Goal: Check status

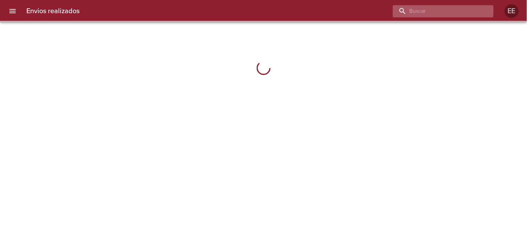
click at [444, 10] on input "buscar" at bounding box center [437, 11] width 89 height 12
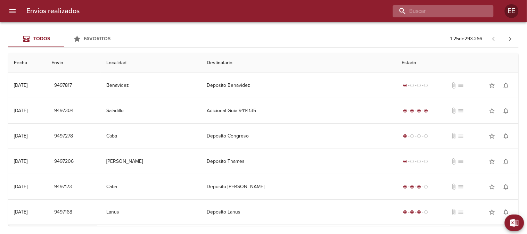
paste input "[PERSON_NAME] BP"
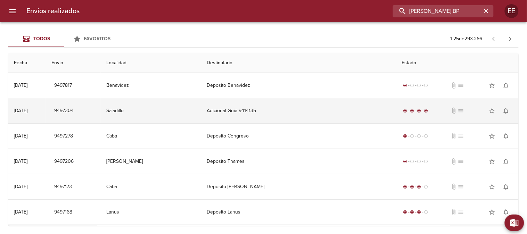
type input "[PERSON_NAME] BP"
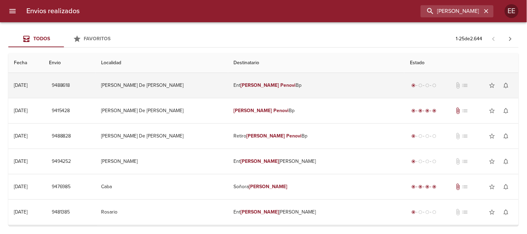
click at [266, 86] on em "[PERSON_NAME]" at bounding box center [260, 85] width 39 height 6
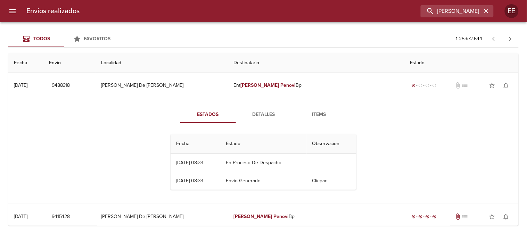
click at [261, 115] on span "Detalles" at bounding box center [263, 114] width 47 height 9
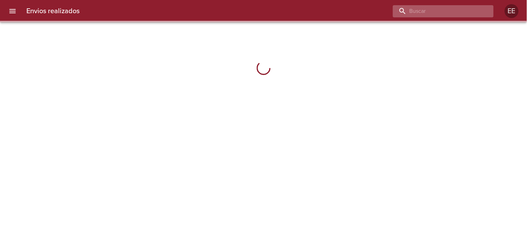
click at [442, 9] on input "buscar" at bounding box center [437, 11] width 89 height 12
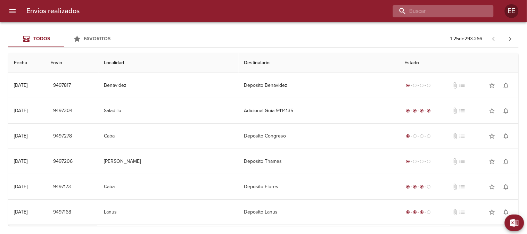
paste input "LEANDRO GABRIEL OJEDA COMETTO ML"
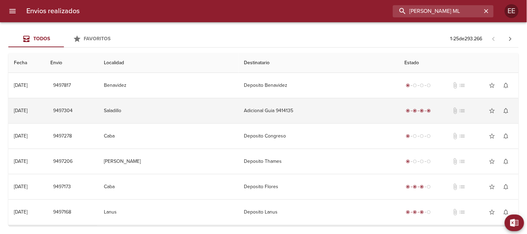
scroll to position [0, 35]
type input "LEANDRO GABRIEL OJEDA COMETTO ML"
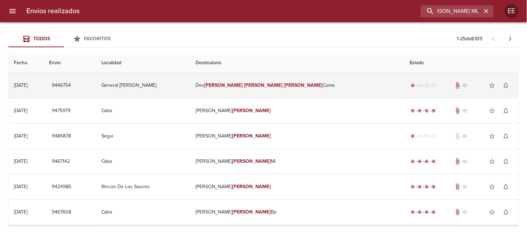
click at [243, 84] on em "Leandro" at bounding box center [223, 85] width 39 height 6
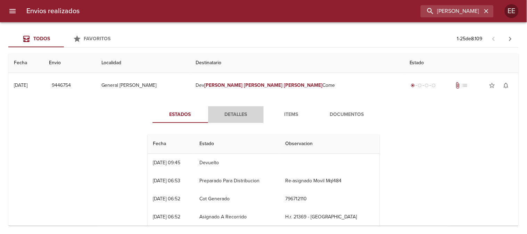
click at [235, 115] on span "Detalles" at bounding box center [235, 114] width 47 height 9
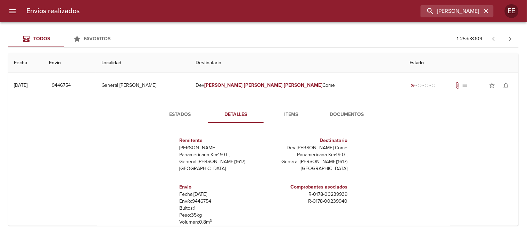
click at [288, 117] on span "Items" at bounding box center [291, 114] width 47 height 9
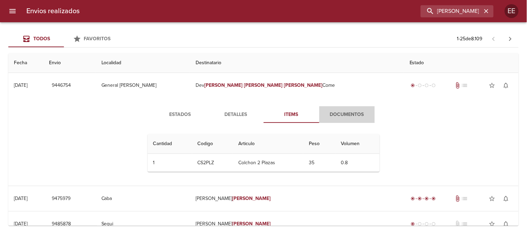
click at [339, 116] on span "Documentos" at bounding box center [346, 114] width 47 height 9
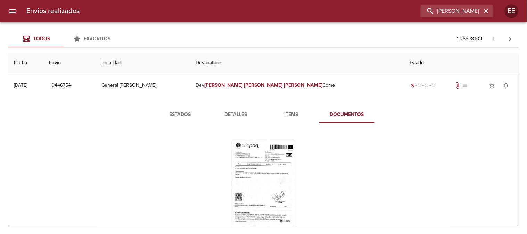
click at [228, 114] on span "Detalles" at bounding box center [235, 114] width 47 height 9
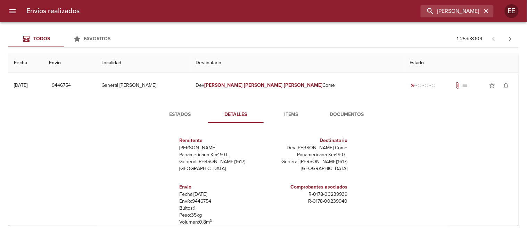
click at [183, 113] on span "Estados" at bounding box center [180, 114] width 47 height 9
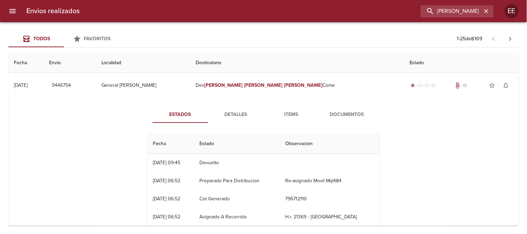
click at [232, 112] on span "Detalles" at bounding box center [235, 114] width 47 height 9
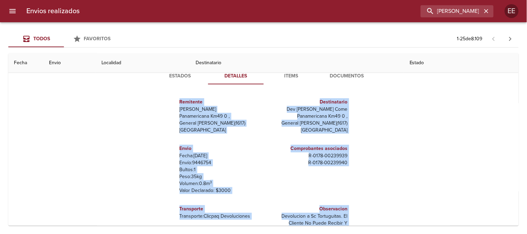
drag, startPoint x: 351, startPoint y: 182, endPoint x: 168, endPoint y: 102, distance: 199.6
click at [168, 102] on div "Remitente Wamaro Tortuguitas Panamericana Km49 0 , General Pacheco ( 1617 ) Bue…" at bounding box center [264, 159] width 238 height 139
copy div "Remitente Wamaro Tortuguitas Panamericana Km49 0 , General Pacheco ( 1617 ) Bue…"
